Goal: Task Accomplishment & Management: Complete application form

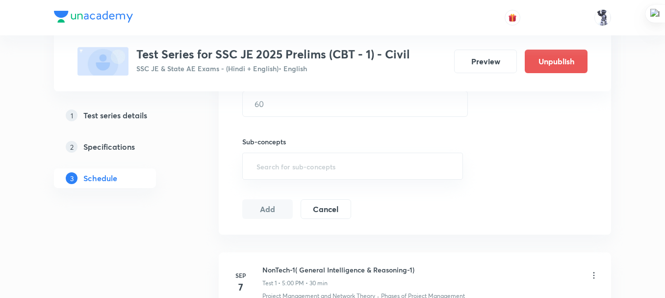
scroll to position [490, 0]
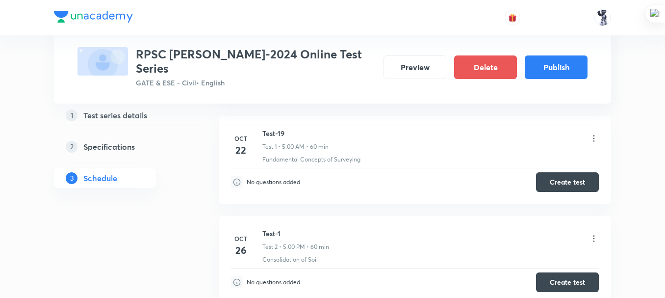
scroll to position [466, 0]
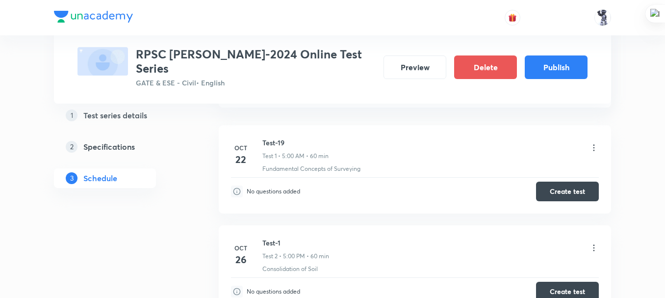
click at [594, 143] on icon at bounding box center [594, 148] width 10 height 10
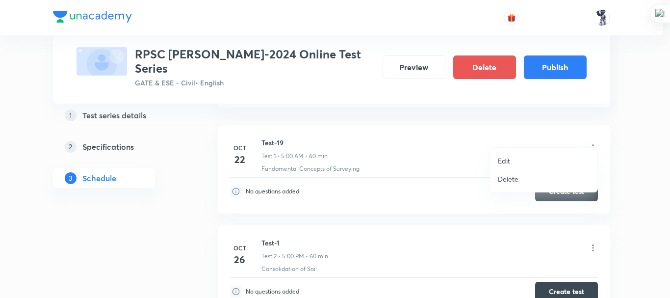
click at [514, 181] on p "Delete" at bounding box center [508, 179] width 21 height 10
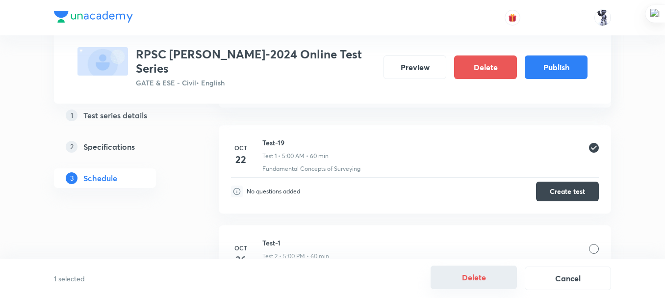
click at [478, 273] on button "Delete" at bounding box center [474, 277] width 86 height 24
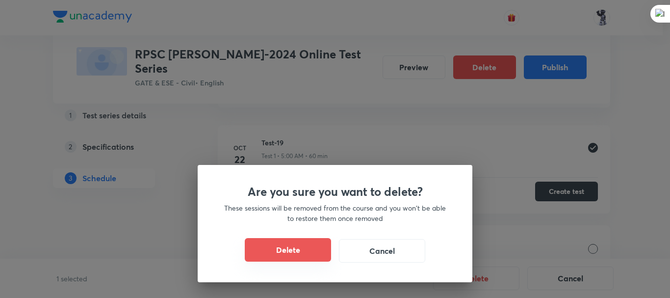
click at [286, 247] on button "Delete" at bounding box center [288, 250] width 86 height 24
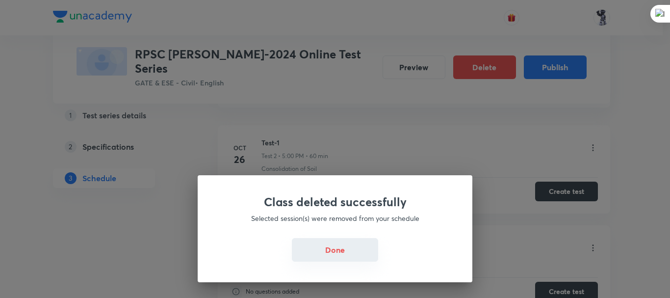
click at [334, 253] on button "Done" at bounding box center [335, 250] width 86 height 24
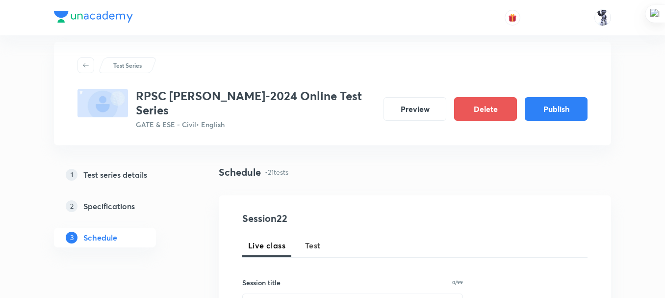
scroll to position [0, 0]
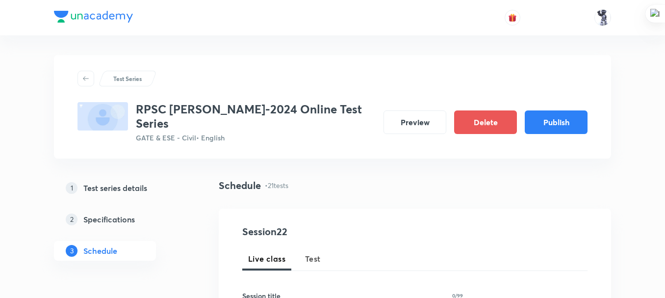
click at [129, 182] on h5 "Test series details" at bounding box center [115, 188] width 64 height 12
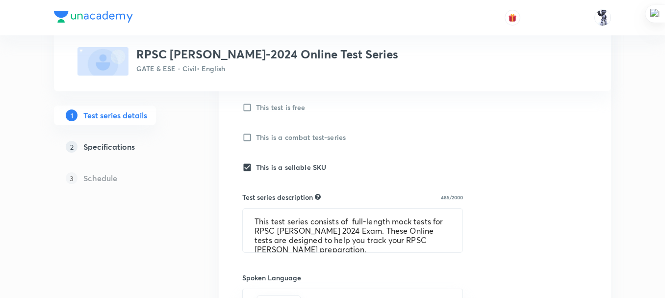
scroll to position [312, 0]
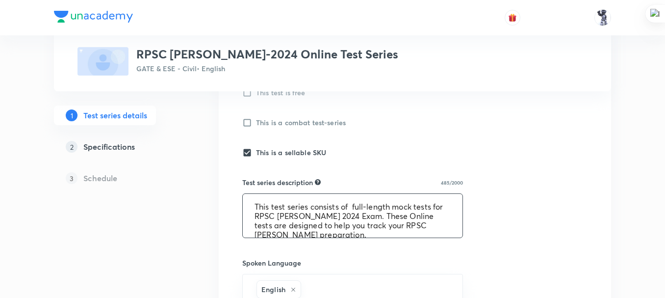
click at [354, 205] on textarea "This test series consists of full-length mock tests for RPSC [PERSON_NAME] 2024…" at bounding box center [353, 216] width 220 height 44
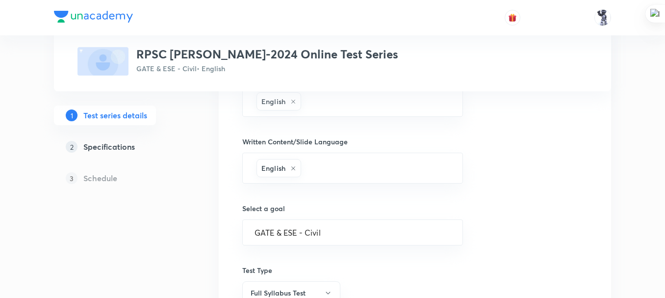
scroll to position [663, 0]
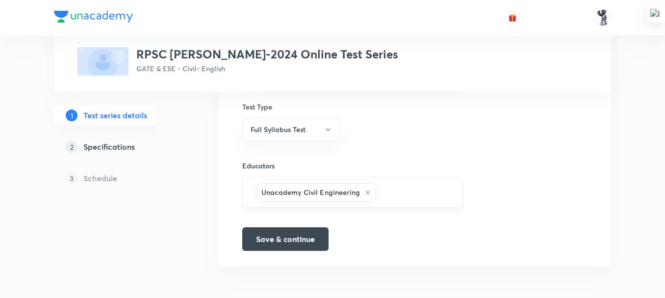
click at [405, 203] on div "Unacademy Civil Engineering ​" at bounding box center [352, 192] width 221 height 31
click at [402, 201] on div "Unacademy Civil Engineering ​" at bounding box center [352, 192] width 221 height 31
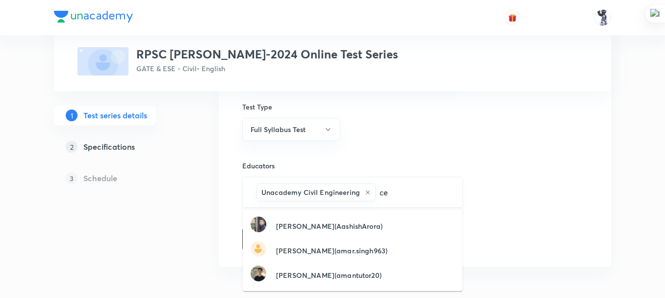
type input "c"
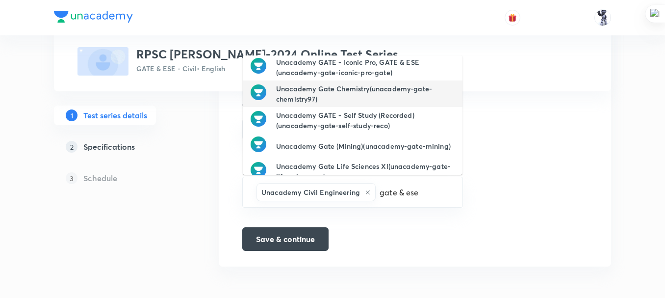
scroll to position [0, 0]
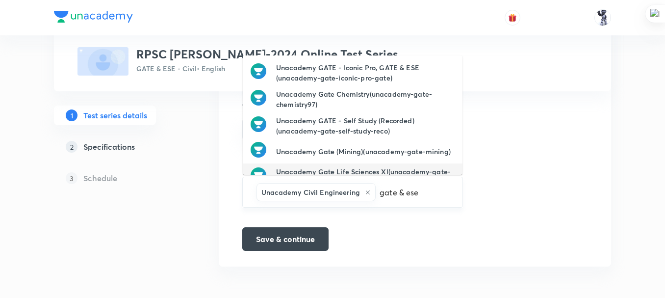
click at [437, 190] on input "gate & ese" at bounding box center [414, 192] width 73 height 18
type input "g"
type input "ce"
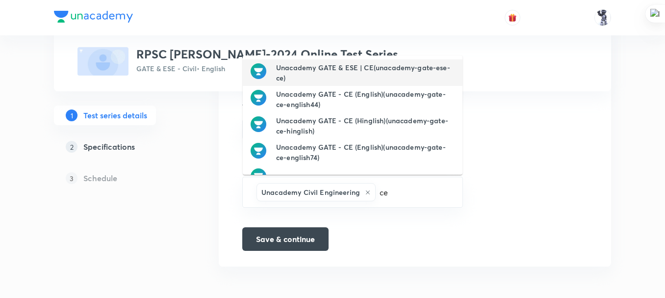
click at [382, 77] on h6 "Unacademy GATE & ESE | CE(unacademy-gate-ese-ce)" at bounding box center [365, 72] width 178 height 21
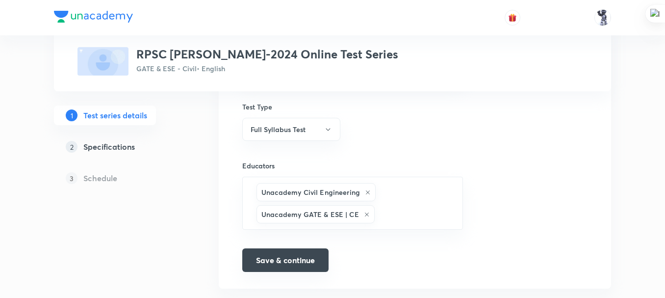
click at [275, 266] on button "Save & continue" at bounding box center [285, 260] width 86 height 24
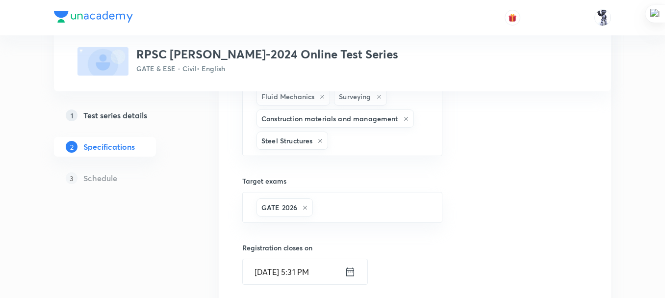
scroll to position [327, 0]
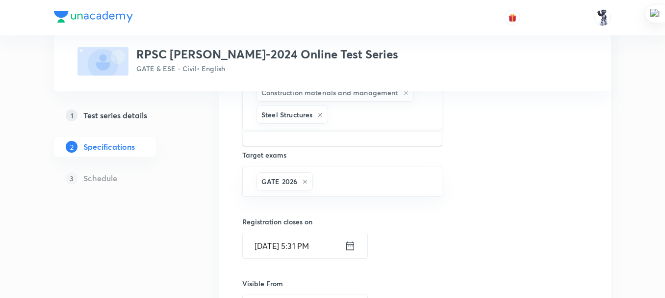
click at [352, 115] on input "text" at bounding box center [380, 114] width 100 height 18
type input "civil"
click at [355, 121] on input "civil" at bounding box center [380, 114] width 100 height 18
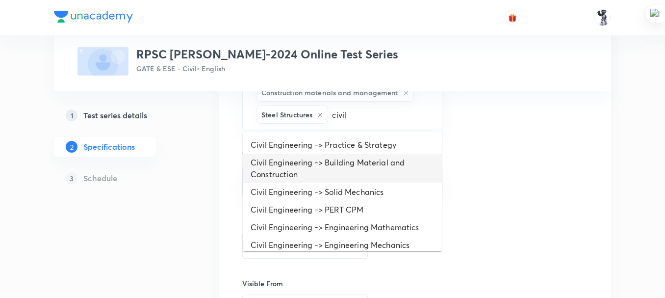
click at [345, 162] on li "Civil Engineering -> Building Material and Construction" at bounding box center [342, 167] width 199 height 29
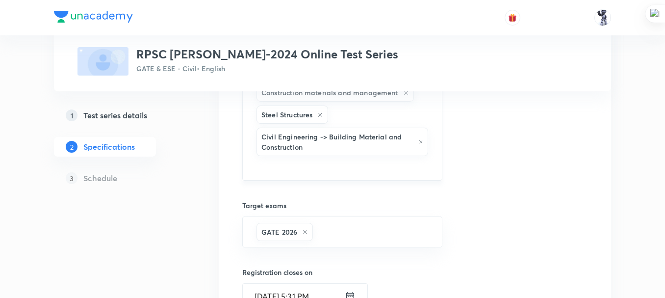
click at [355, 174] on input "text" at bounding box center [342, 167] width 176 height 18
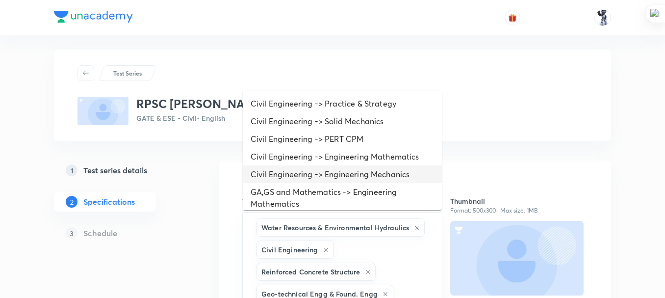
scroll to position [0, 0]
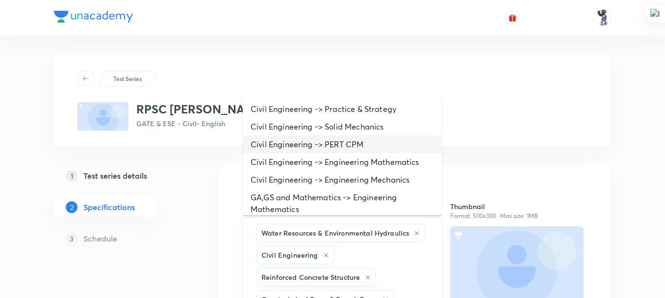
click at [338, 146] on li "Civil Engineering -> PERT CPM" at bounding box center [342, 144] width 199 height 18
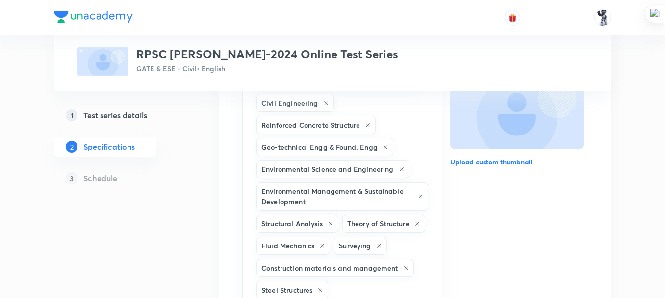
scroll to position [327, 0]
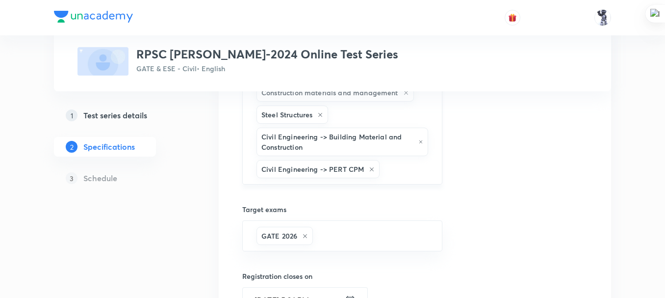
click at [390, 171] on input "text" at bounding box center [405, 169] width 48 height 18
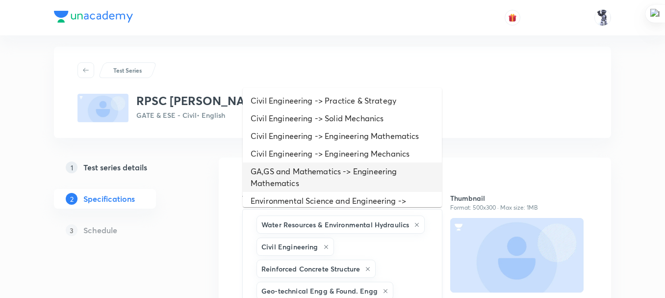
scroll to position [0, 0]
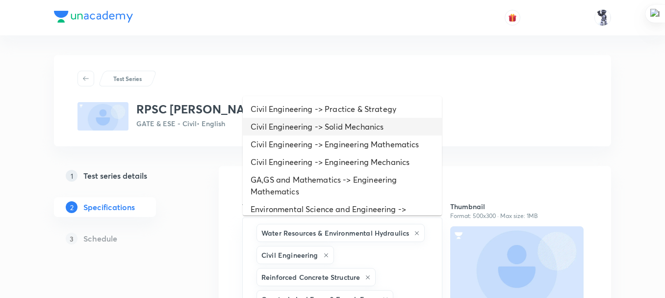
click at [357, 125] on li "Civil Engineering -> Solid Mechanics" at bounding box center [342, 127] width 199 height 18
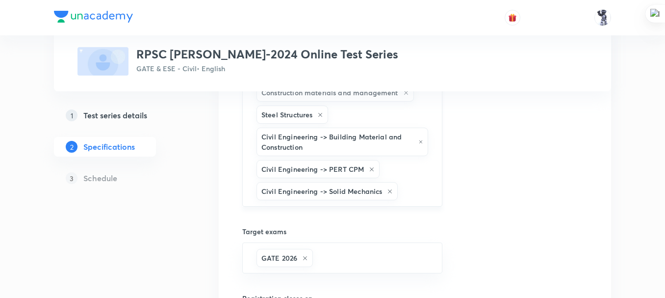
click at [404, 186] on input "text" at bounding box center [415, 191] width 30 height 18
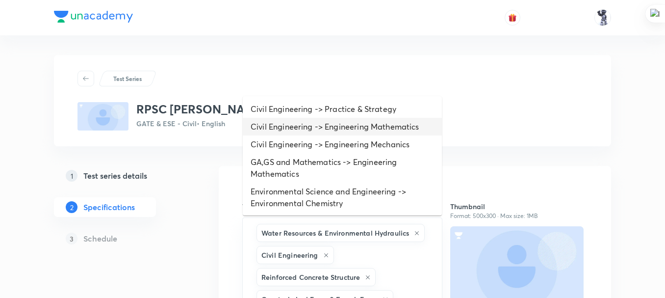
click at [360, 124] on li "Civil Engineering -> Engineering Mathematics" at bounding box center [342, 127] width 199 height 18
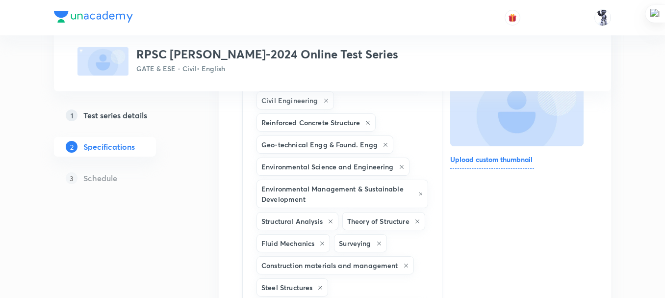
scroll to position [163, 0]
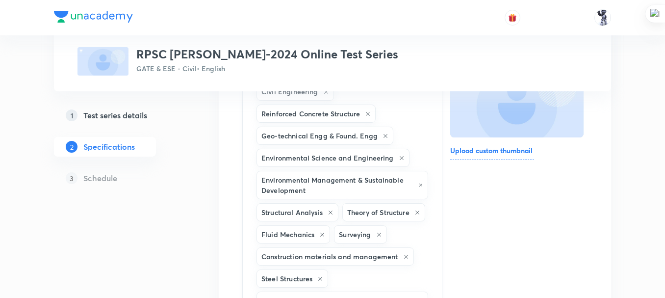
click at [404, 273] on div "Water Resources & Environmental Hydraulics Civil Engineering Reinforced Concret…" at bounding box center [342, 237] width 200 height 367
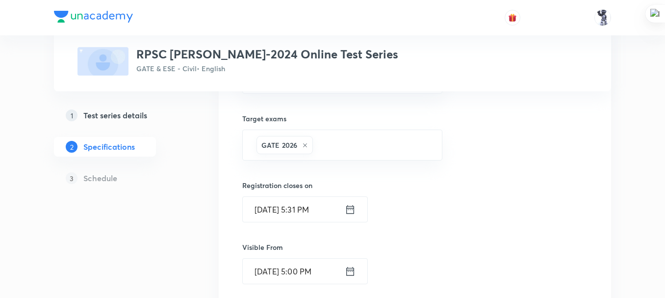
scroll to position [327, 0]
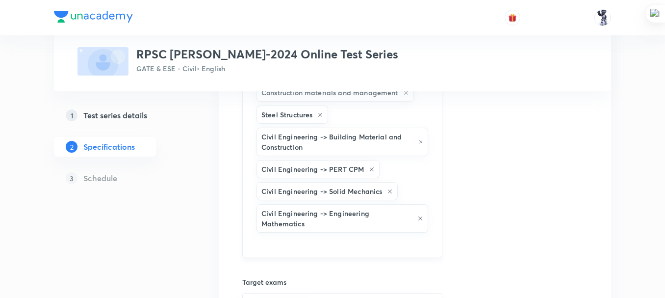
click at [300, 245] on input "text" at bounding box center [342, 243] width 176 height 18
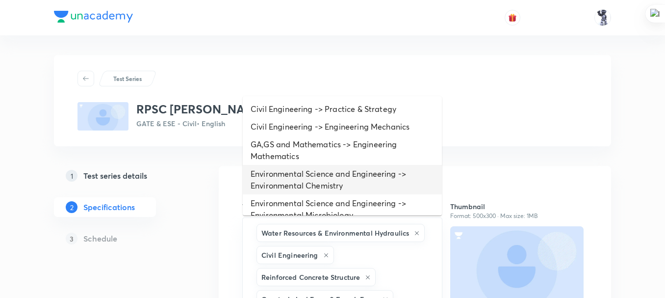
scroll to position [12, 0]
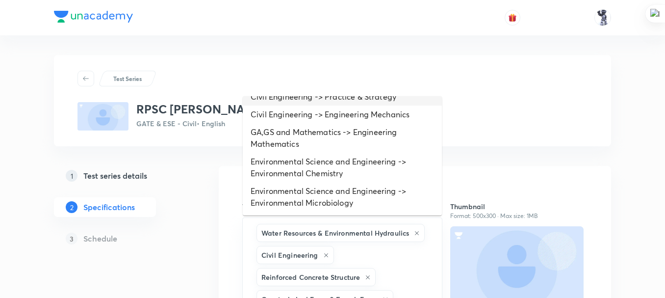
click at [405, 102] on li "Civil Engineering -> Practice & Strategy" at bounding box center [342, 97] width 199 height 18
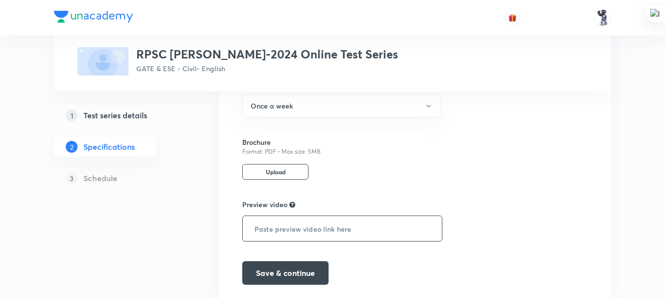
scroll to position [754, 0]
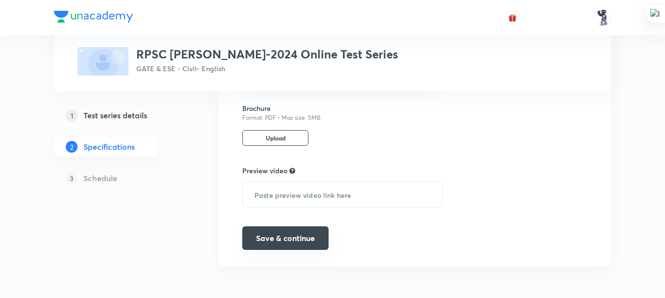
click at [288, 241] on button "Save & continue" at bounding box center [285, 238] width 86 height 24
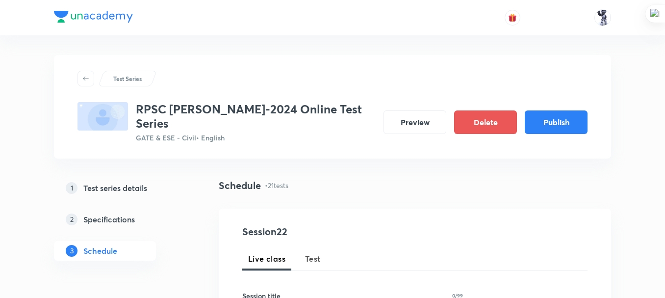
click at [131, 182] on h5 "Test series details" at bounding box center [115, 188] width 64 height 12
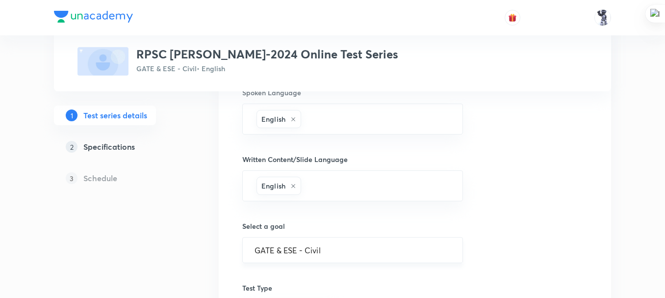
scroll to position [490, 0]
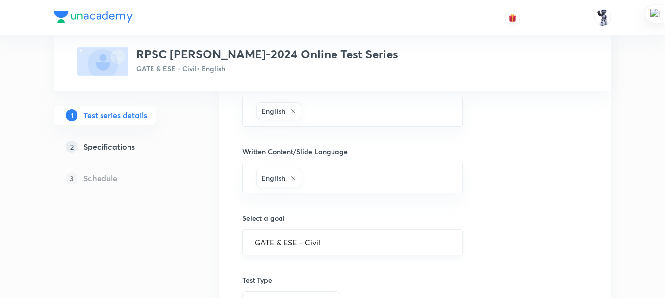
click at [375, 242] on input "GATE & ESE - Civil" at bounding box center [352, 241] width 196 height 9
click at [381, 243] on input "GATE & ESE - Civil" at bounding box center [352, 241] width 196 height 9
drag, startPoint x: 400, startPoint y: 239, endPoint x: 219, endPoint y: 275, distance: 184.4
click at [219, 275] on div "Test series title 37/80 RPSC [PERSON_NAME]-2024 Online Test Series ​ Educator t…" at bounding box center [415, 68] width 392 height 786
type input "g"
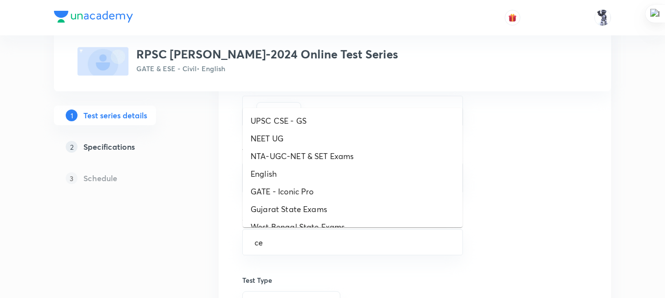
type input "c"
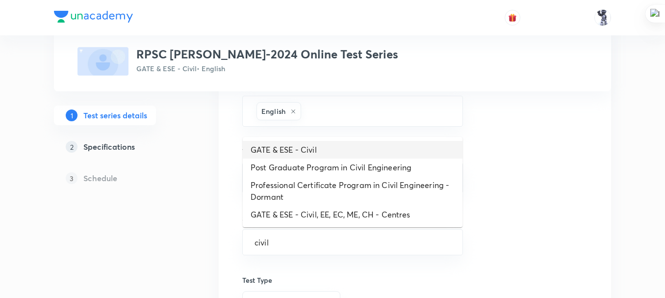
click at [298, 147] on li "GATE & ESE - Civil" at bounding box center [353, 150] width 220 height 18
type input "GATE & ESE - Civil"
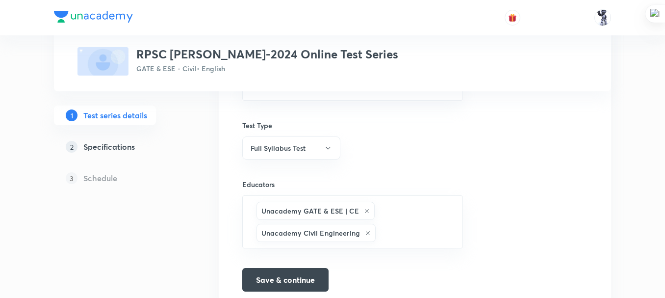
scroll to position [654, 0]
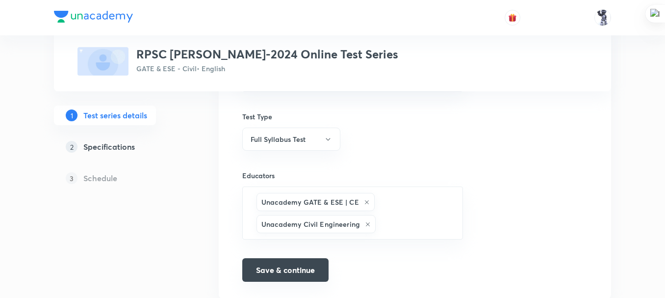
click at [290, 274] on button "Save & continue" at bounding box center [285, 270] width 86 height 24
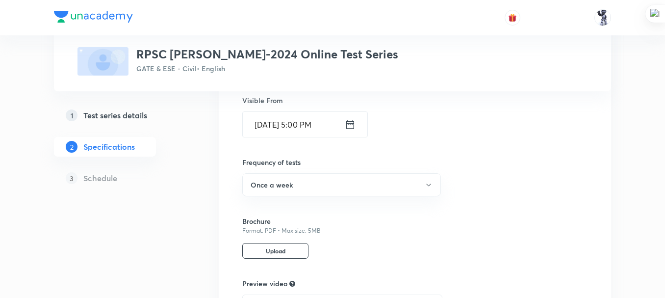
scroll to position [711, 0]
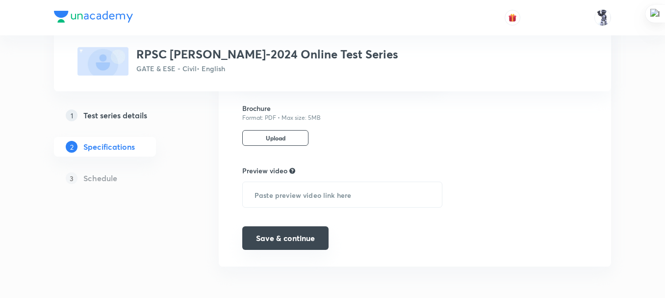
click at [285, 245] on button "Save & continue" at bounding box center [285, 238] width 86 height 24
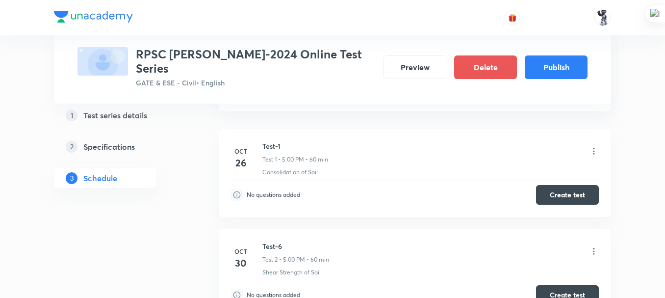
scroll to position [530, 0]
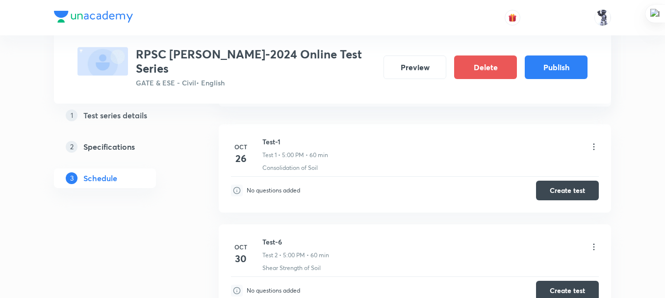
click at [594, 242] on icon at bounding box center [594, 247] width 10 height 10
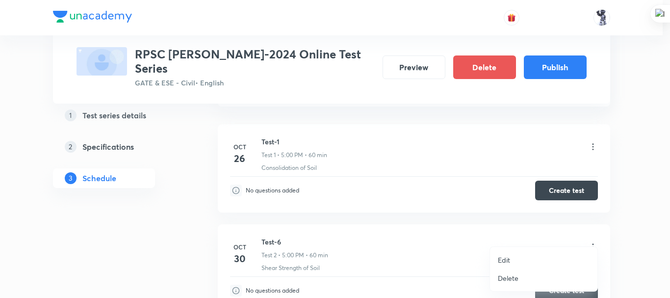
click at [508, 280] on p "Delete" at bounding box center [508, 278] width 21 height 10
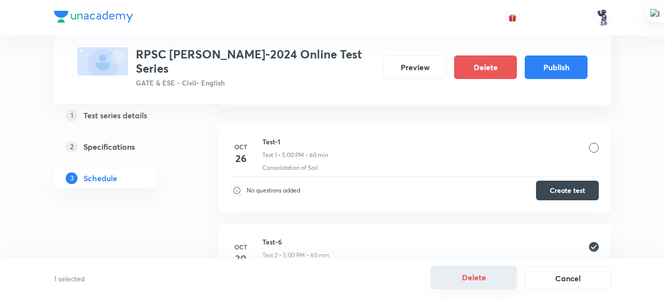
click at [478, 277] on button "Delete" at bounding box center [474, 277] width 86 height 24
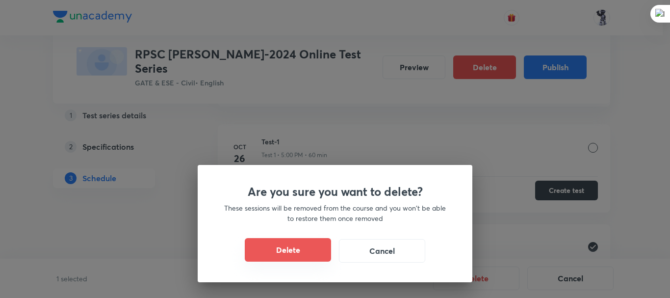
click at [305, 254] on button "Delete" at bounding box center [288, 250] width 86 height 24
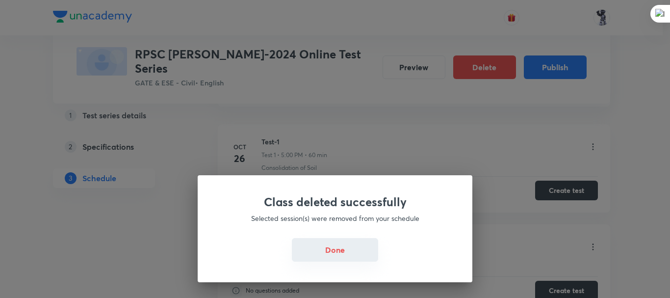
click at [359, 252] on button "Done" at bounding box center [335, 250] width 86 height 24
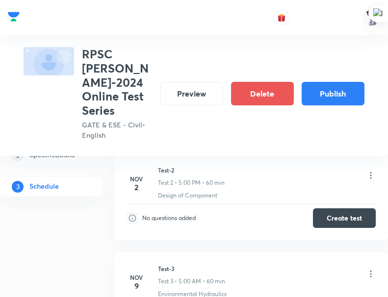
scroll to position [616, 0]
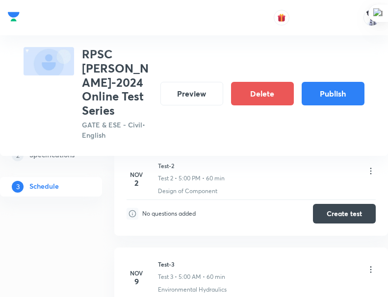
click at [370, 166] on icon at bounding box center [371, 171] width 10 height 10
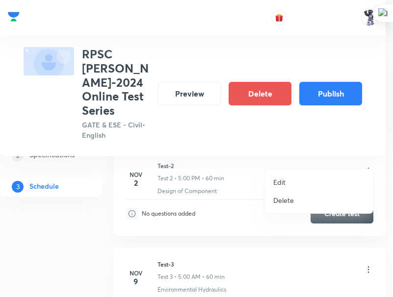
click at [293, 180] on li "Edit" at bounding box center [318, 182] width 107 height 18
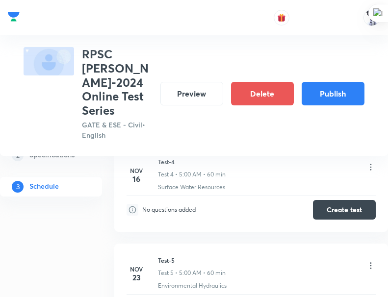
scroll to position [780, 0]
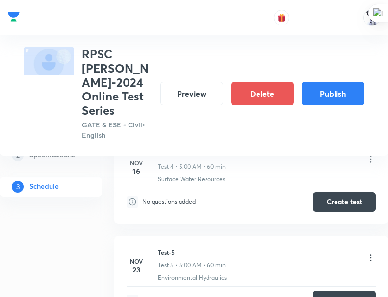
drag, startPoint x: 31, startPoint y: 249, endPoint x: 21, endPoint y: 250, distance: 10.3
